Goal: Transaction & Acquisition: Purchase product/service

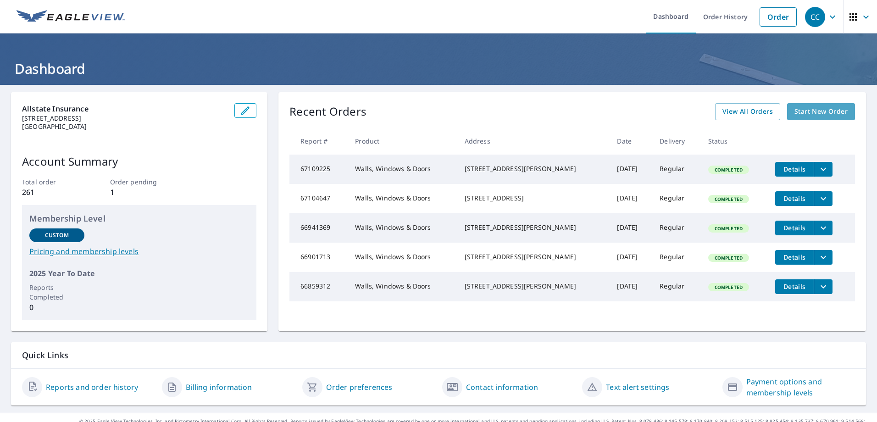
click at [808, 114] on span "Start New Order" at bounding box center [821, 111] width 53 height 11
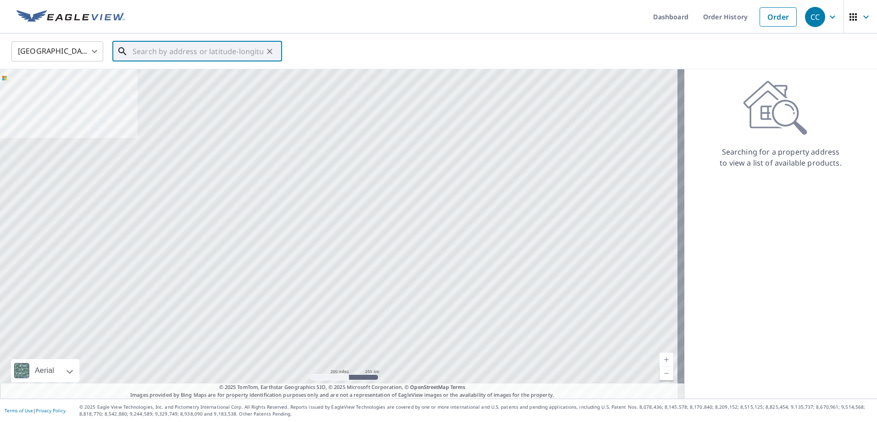
click at [189, 56] on input "text" at bounding box center [198, 52] width 131 height 26
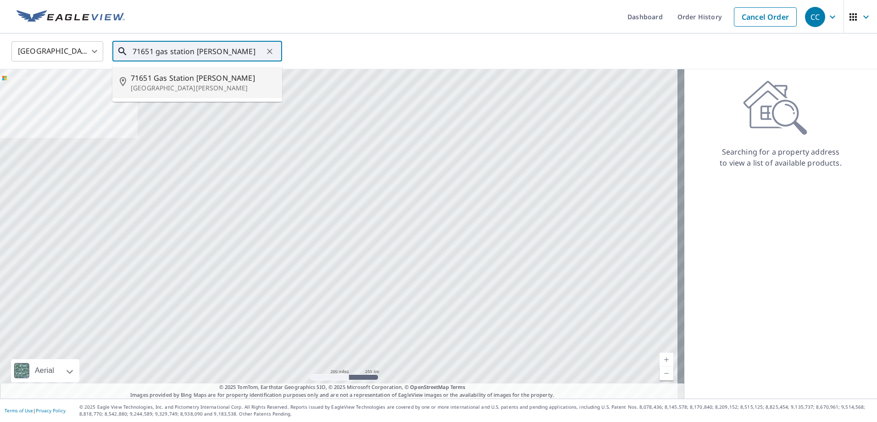
click at [179, 80] on span "71651 Gas Station [PERSON_NAME]" at bounding box center [203, 78] width 144 height 11
type input "[STREET_ADDRESS][PERSON_NAME][PERSON_NAME]"
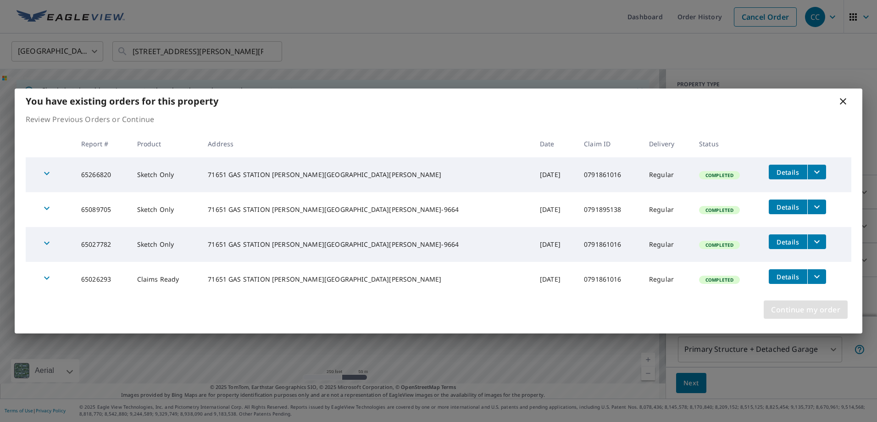
click at [834, 312] on span "Continue my order" at bounding box center [805, 309] width 69 height 13
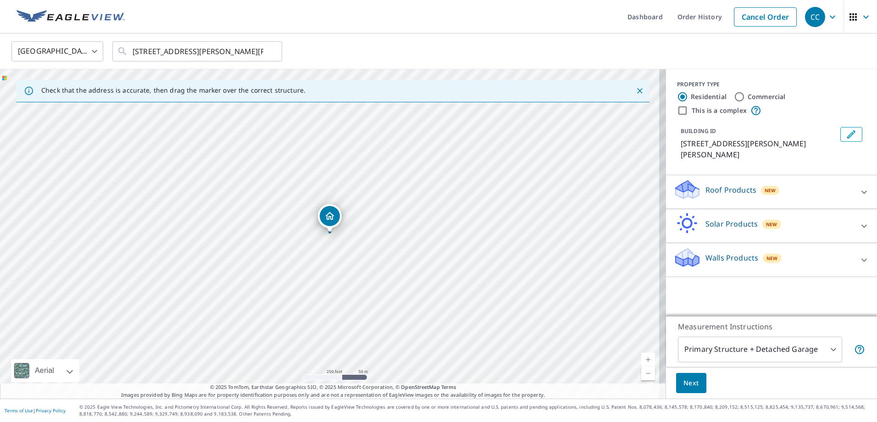
click at [724, 260] on p "Walls Products" at bounding box center [732, 257] width 53 height 11
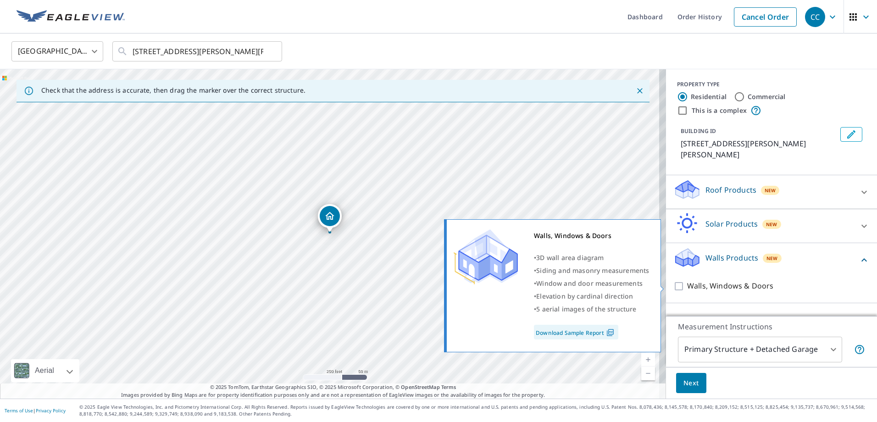
click at [676, 285] on input "Walls, Windows & Doors" at bounding box center [681, 286] width 14 height 11
checkbox input "true"
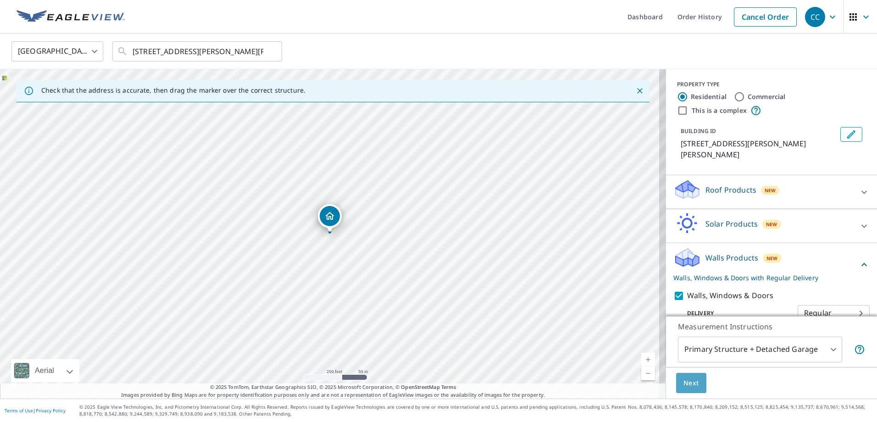
click at [692, 386] on span "Next" at bounding box center [692, 383] width 16 height 11
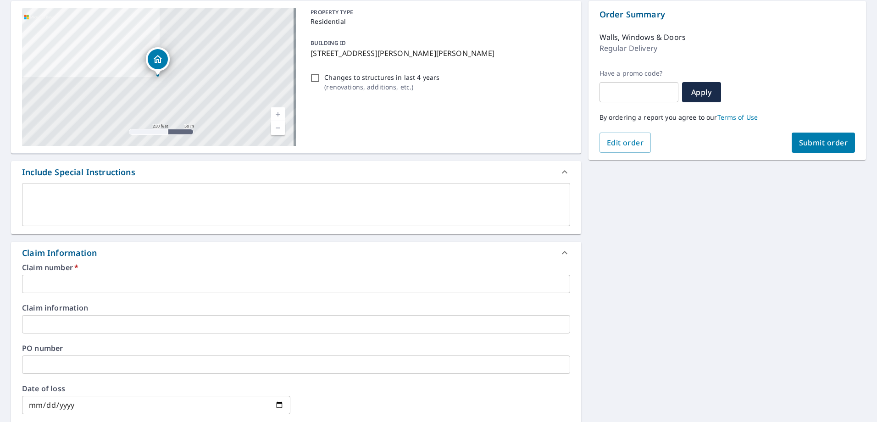
scroll to position [92, 0]
click at [80, 285] on input "text" at bounding box center [296, 283] width 548 height 18
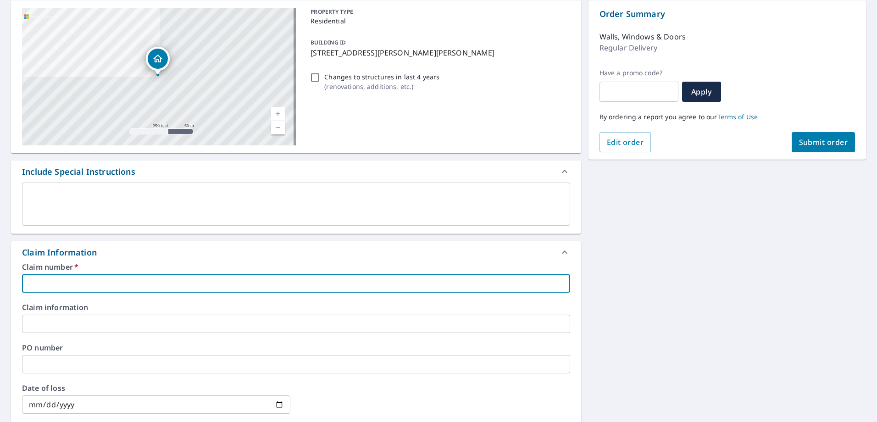
paste input "0791861016"
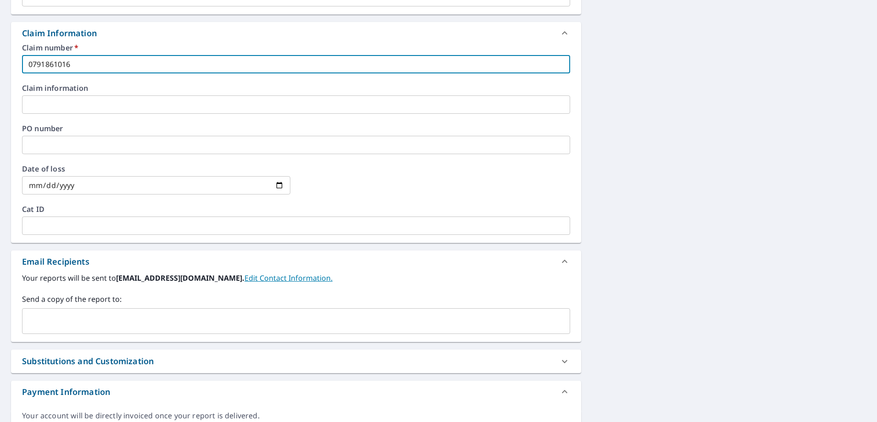
scroll to position [321, 0]
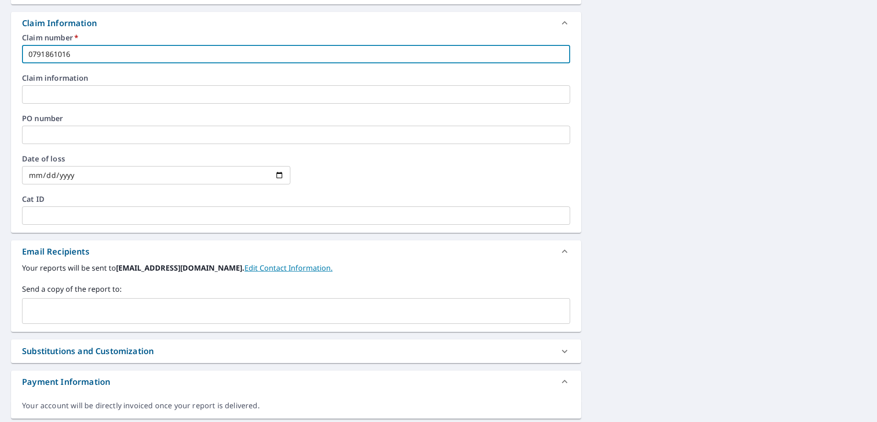
type input "0791861016"
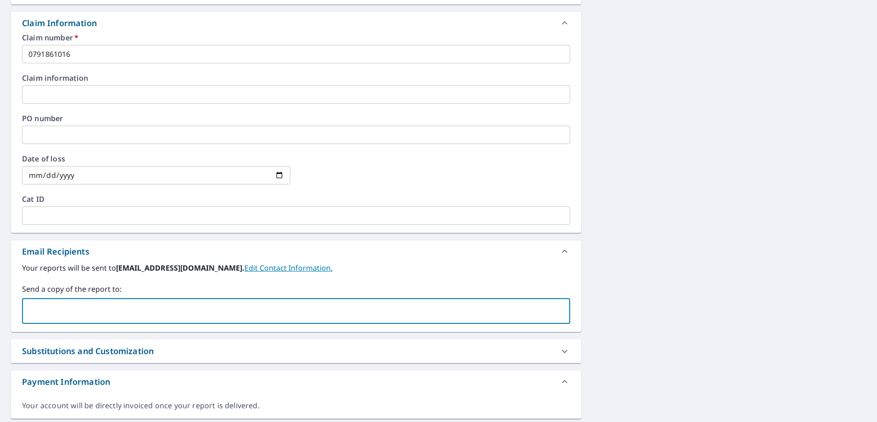
click at [134, 307] on input "text" at bounding box center [289, 310] width 526 height 17
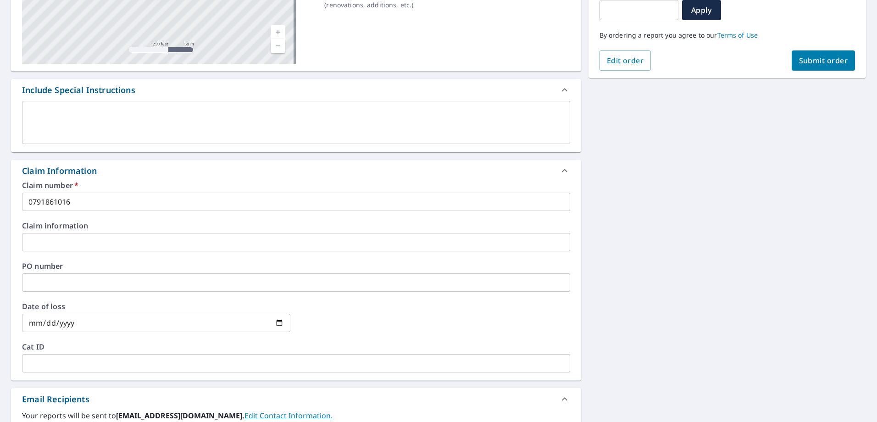
scroll to position [138, 0]
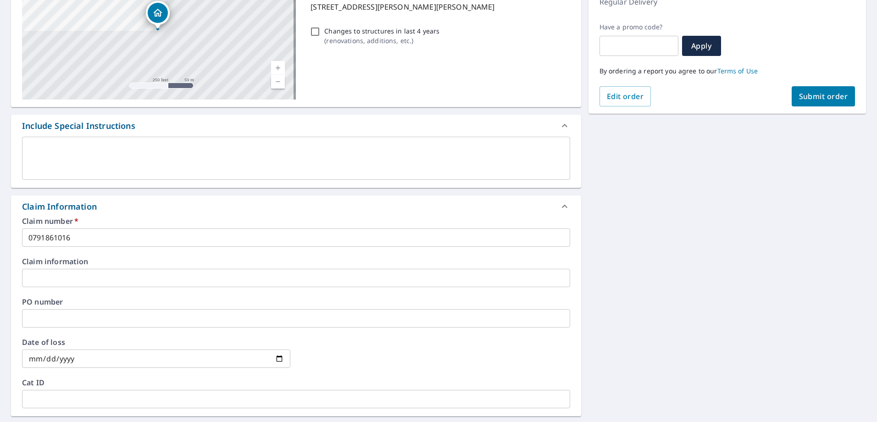
type input "[EMAIL_ADDRESS][DOMAIN_NAME]"
click at [800, 100] on span "Submit order" at bounding box center [823, 96] width 49 height 10
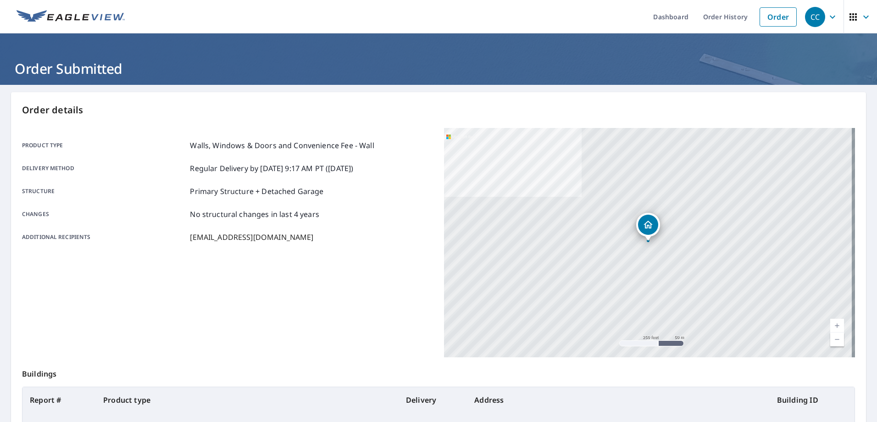
click at [827, 21] on icon "button" at bounding box center [832, 16] width 11 height 11
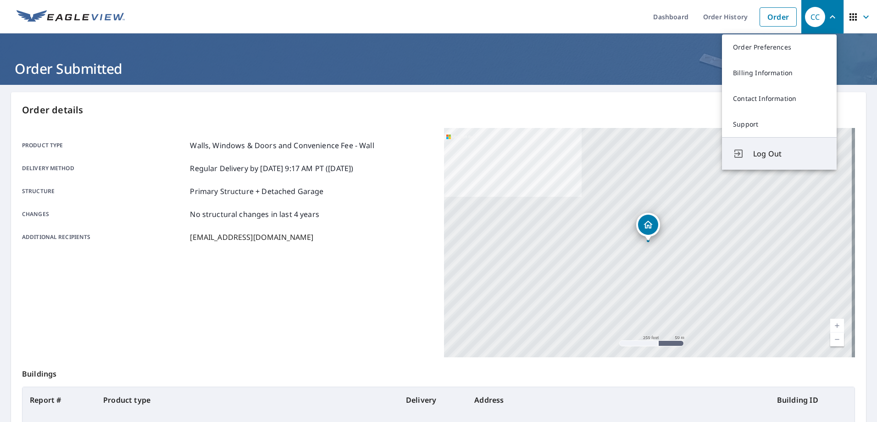
click at [797, 156] on span "Log Out" at bounding box center [789, 153] width 73 height 11
